Goal: Task Accomplishment & Management: Use online tool/utility

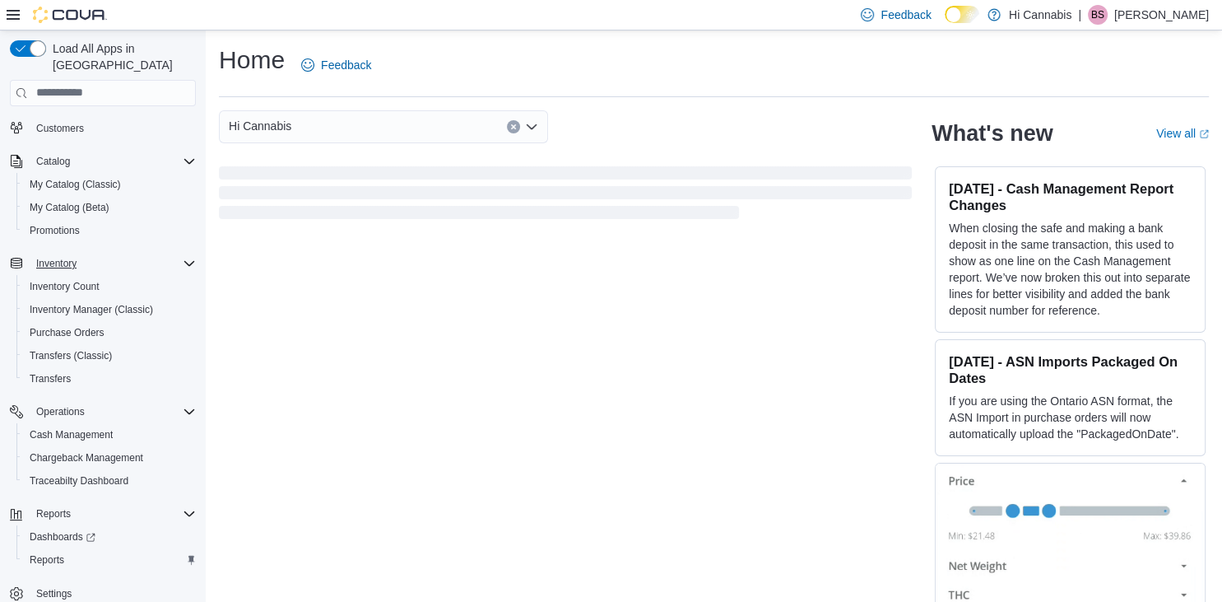
scroll to position [59, 0]
click at [49, 551] on span "Reports" at bounding box center [47, 557] width 35 height 13
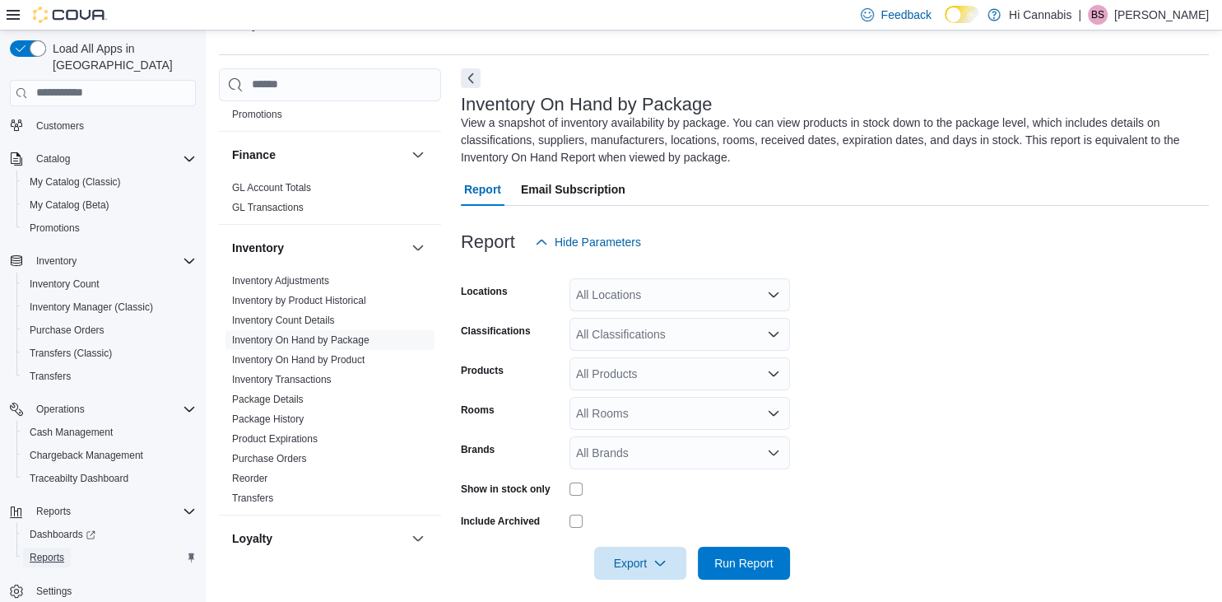
scroll to position [474, 0]
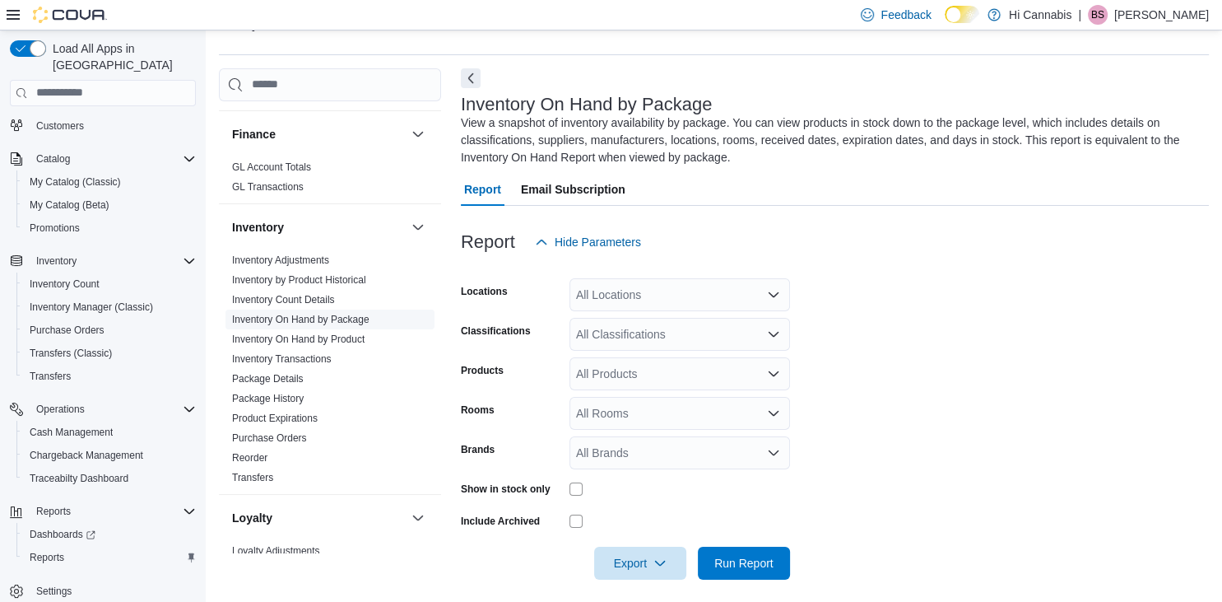
click at [352, 314] on link "Inventory On Hand by Package" at bounding box center [300, 320] width 137 height 12
drag, startPoint x: 778, startPoint y: 290, endPoint x: 767, endPoint y: 301, distance: 15.1
click at [775, 293] on icon "Open list of options" at bounding box center [773, 294] width 13 height 13
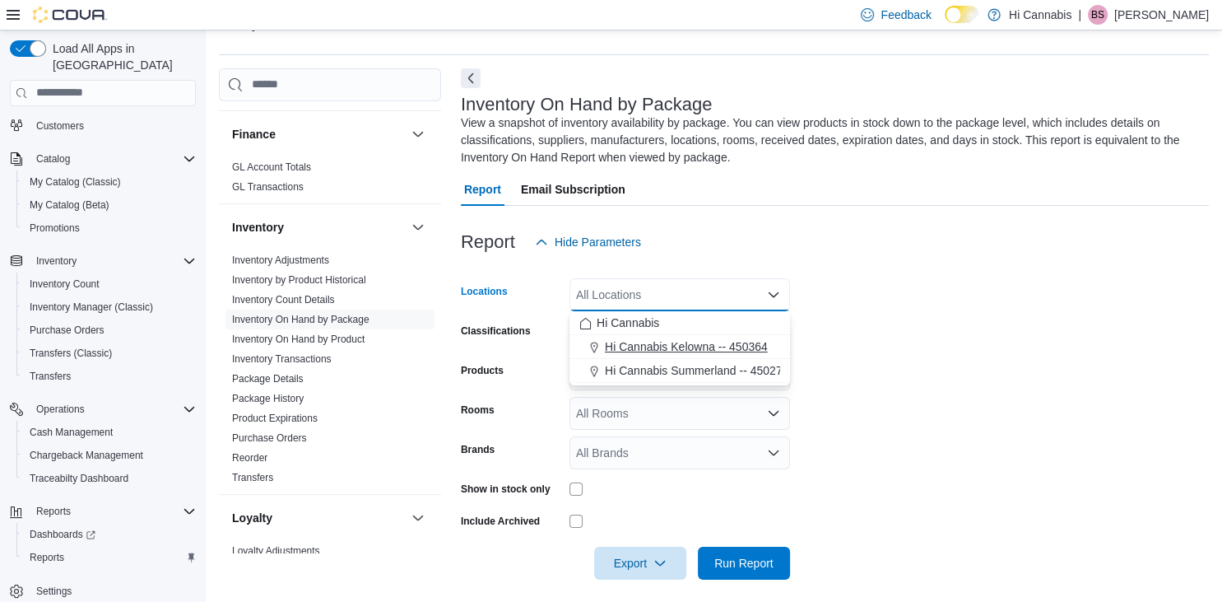
click at [659, 343] on span "Hi Cannabis Kelowna -- 450364" at bounding box center [686, 346] width 163 height 16
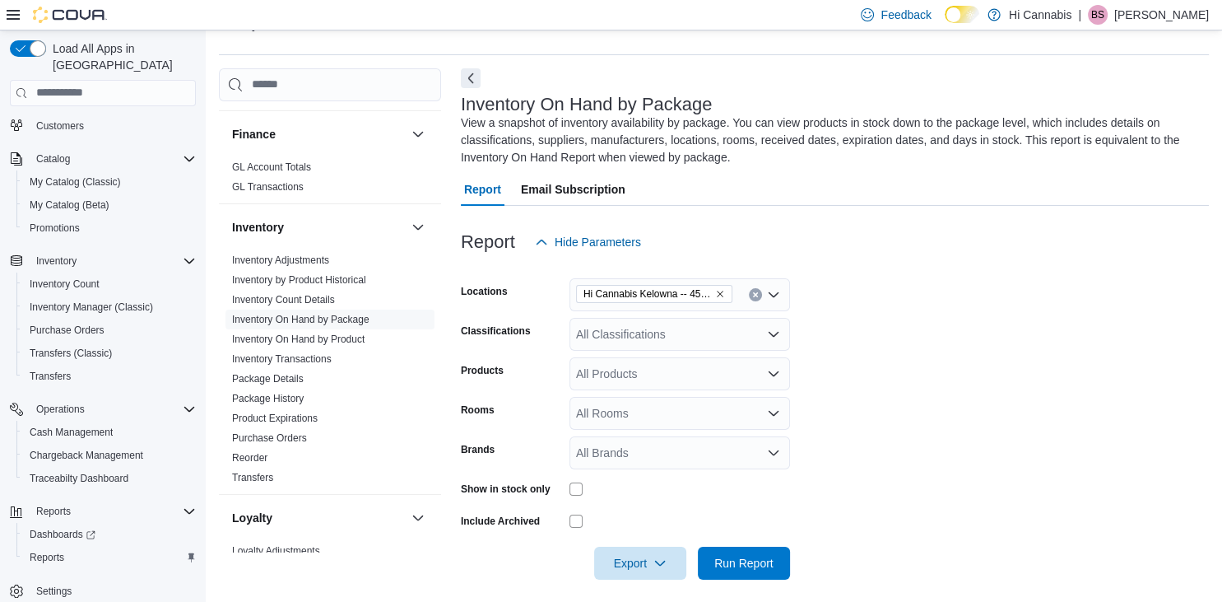
click at [868, 272] on div at bounding box center [835, 268] width 748 height 20
click at [754, 290] on button "Clear input" at bounding box center [755, 294] width 13 height 13
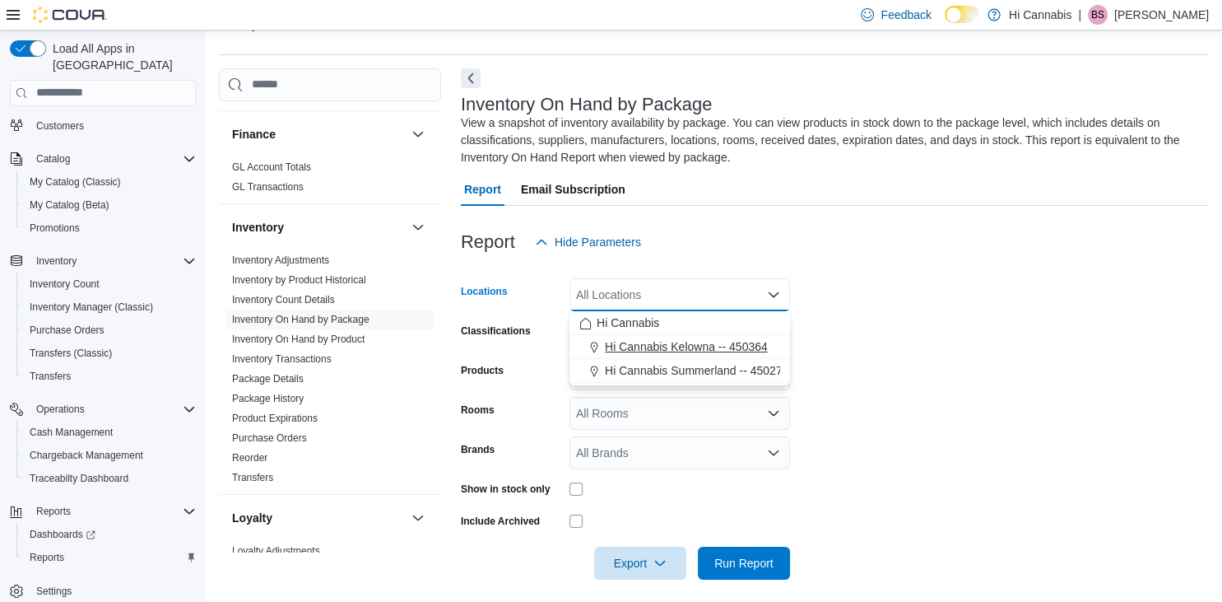
click at [678, 341] on span "Hi Cannabis Kelowna -- 450364" at bounding box center [686, 346] width 163 height 16
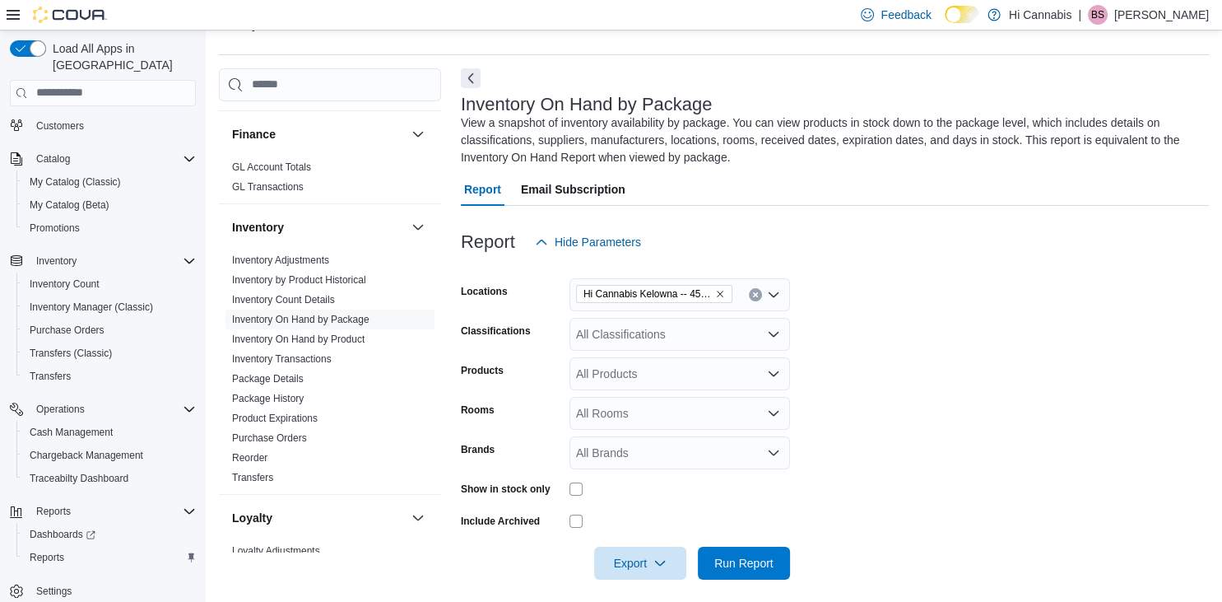
click at [864, 311] on form "Locations Hi Cannabis Kelowna -- 450364 Classifications All Classifications Pro…" at bounding box center [835, 418] width 748 height 321
click at [770, 293] on icon "Open list of options" at bounding box center [773, 294] width 13 height 13
click at [884, 265] on div at bounding box center [835, 268] width 748 height 20
click at [778, 328] on icon "Open list of options" at bounding box center [773, 334] width 13 height 13
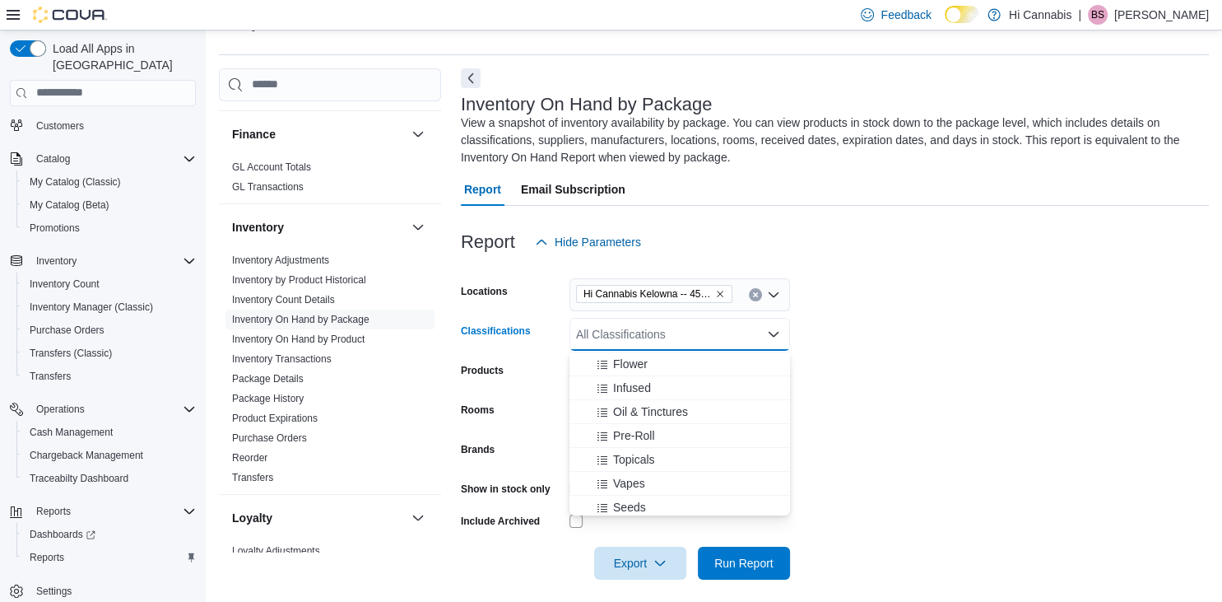
scroll to position [158, 0]
click at [655, 367] on div "Infused" at bounding box center [679, 371] width 201 height 16
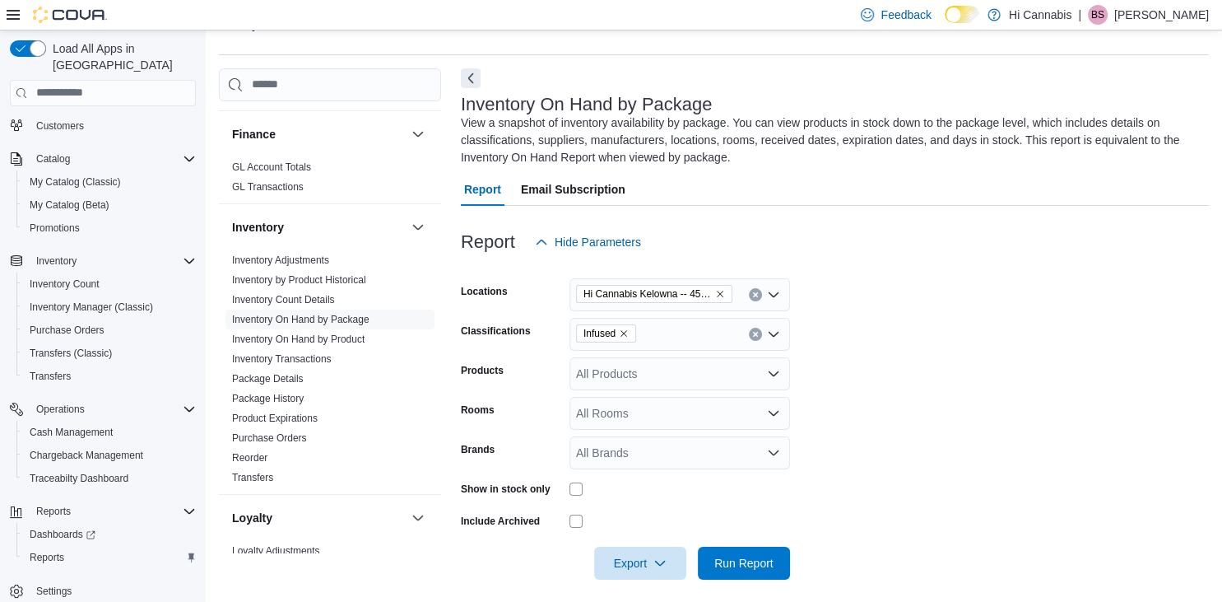
click at [877, 333] on form "Locations Hi Cannabis [GEOGRAPHIC_DATA] -- 450364 Classifications Infused Produ…" at bounding box center [835, 418] width 748 height 321
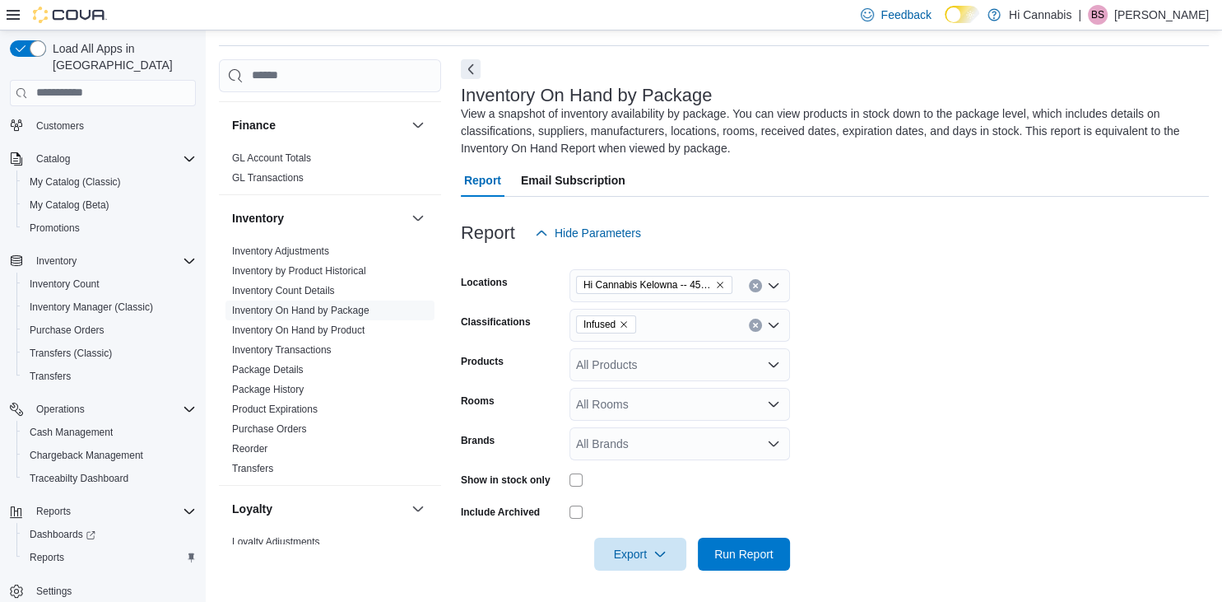
scroll to position [52, 0]
click at [746, 545] on span "Run Report" at bounding box center [744, 552] width 72 height 33
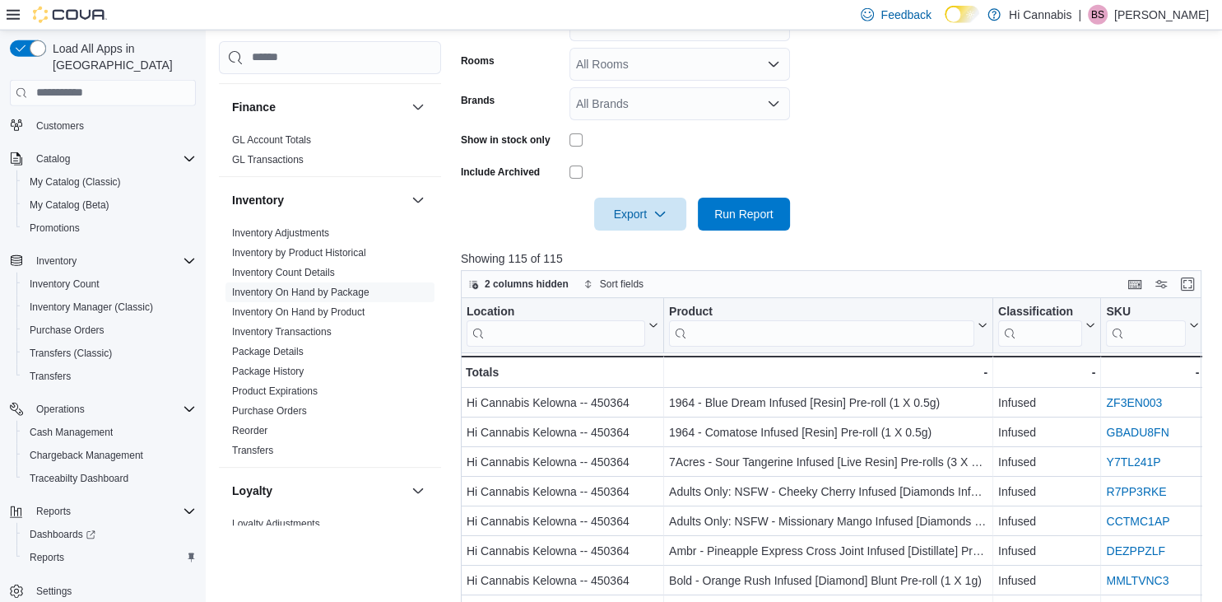
scroll to position [399, 0]
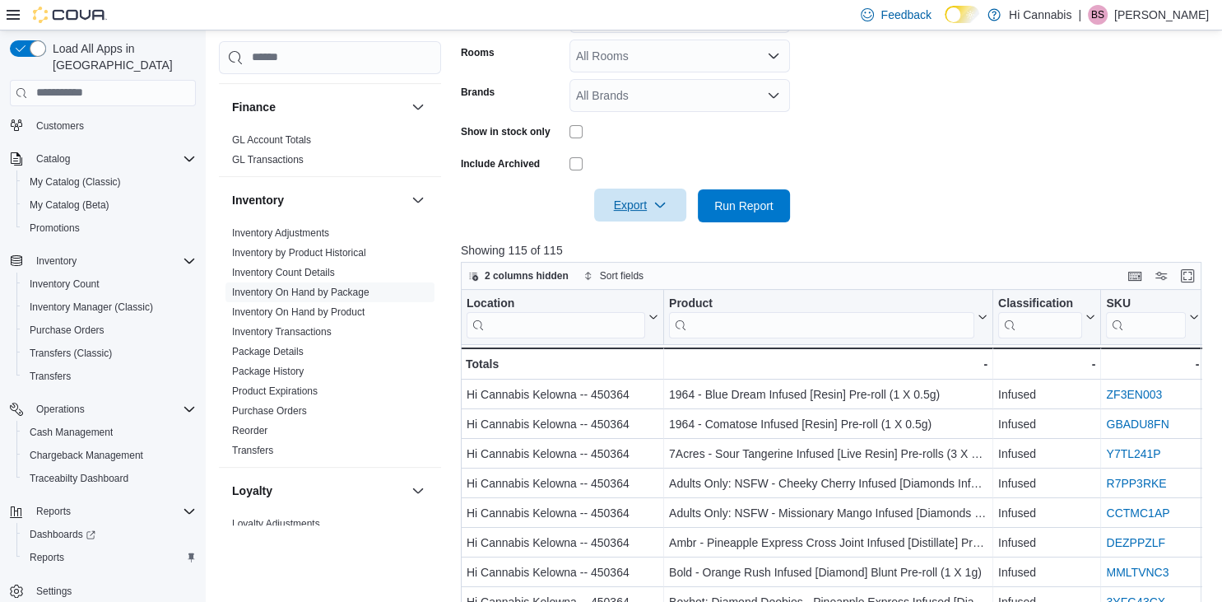
click at [643, 199] on span "Export" at bounding box center [640, 204] width 72 height 33
click at [640, 236] on span "Export to Excel" at bounding box center [643, 238] width 74 height 13
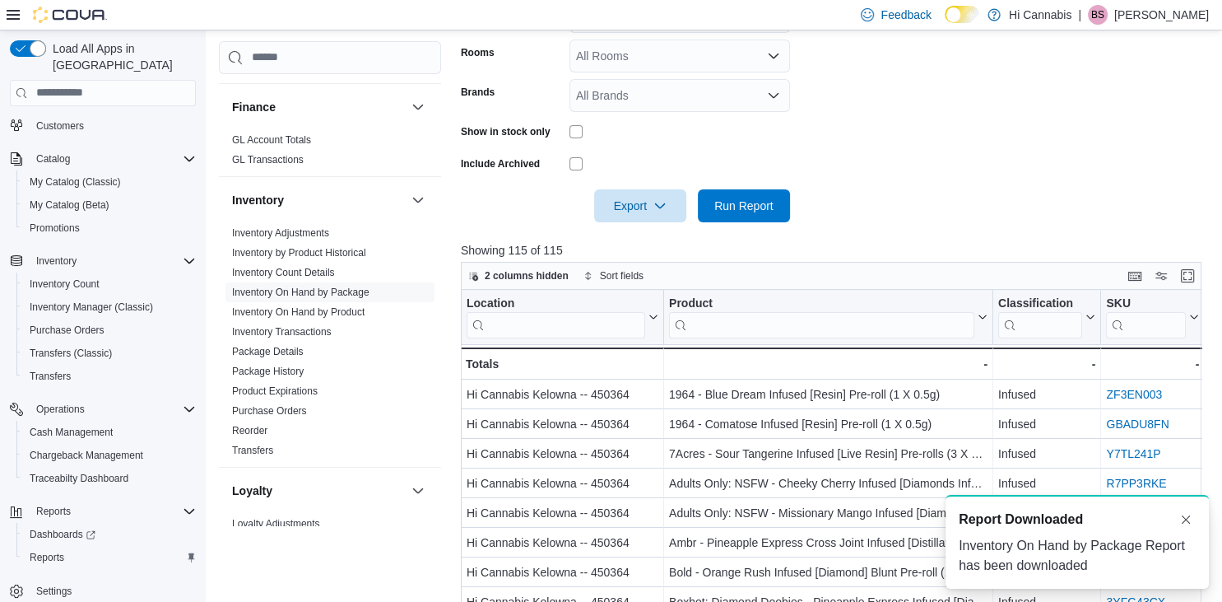
scroll to position [0, 0]
